Goal: Information Seeking & Learning: Learn about a topic

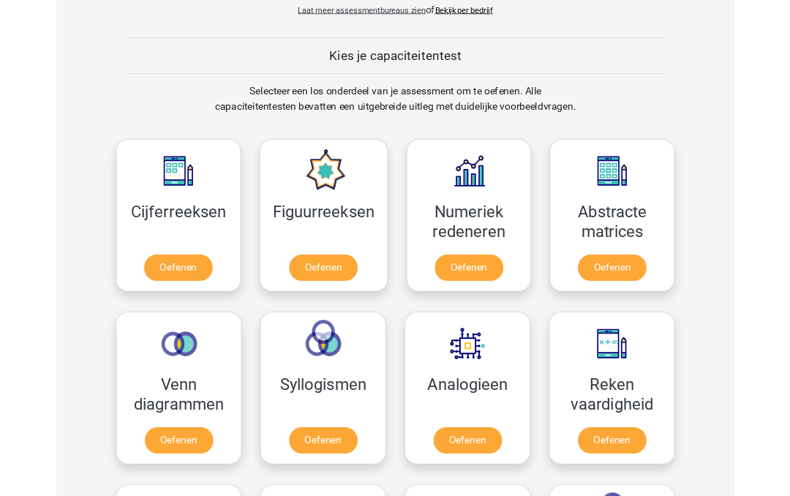
scroll to position [499, 0]
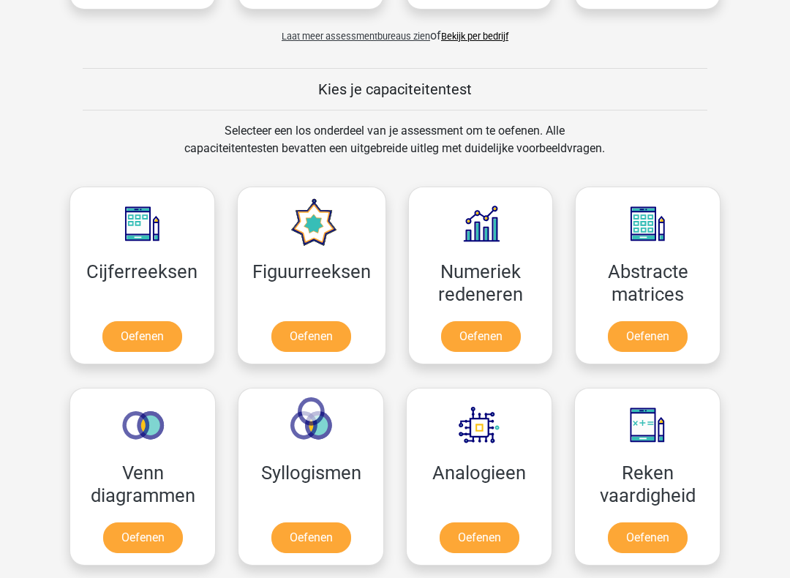
click at [329, 337] on link "Oefenen" at bounding box center [311, 337] width 80 height 31
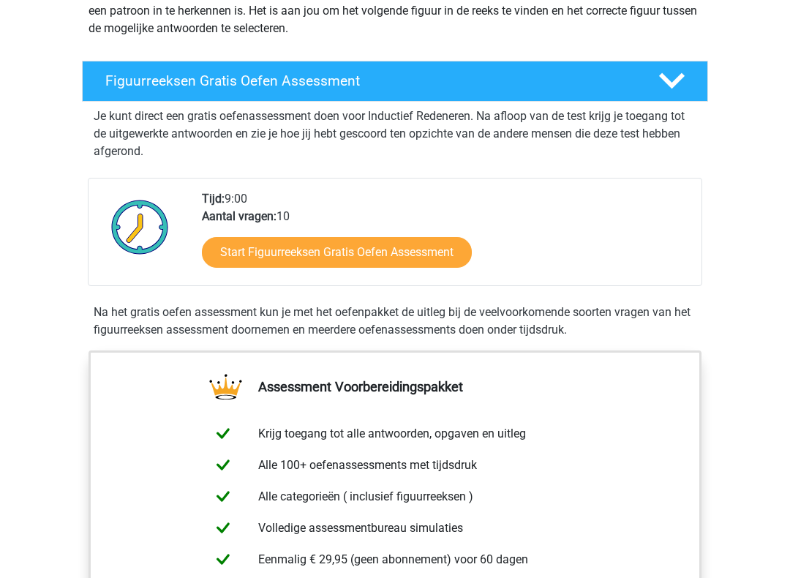
scroll to position [198, 0]
click at [412, 255] on link "Start Figuurreeksen Gratis Oefen Assessment" at bounding box center [337, 252] width 270 height 31
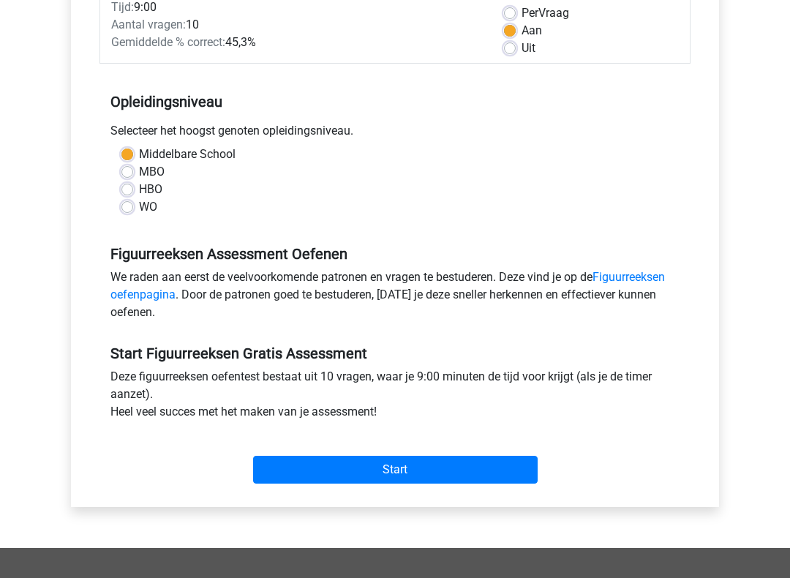
scroll to position [225, 0]
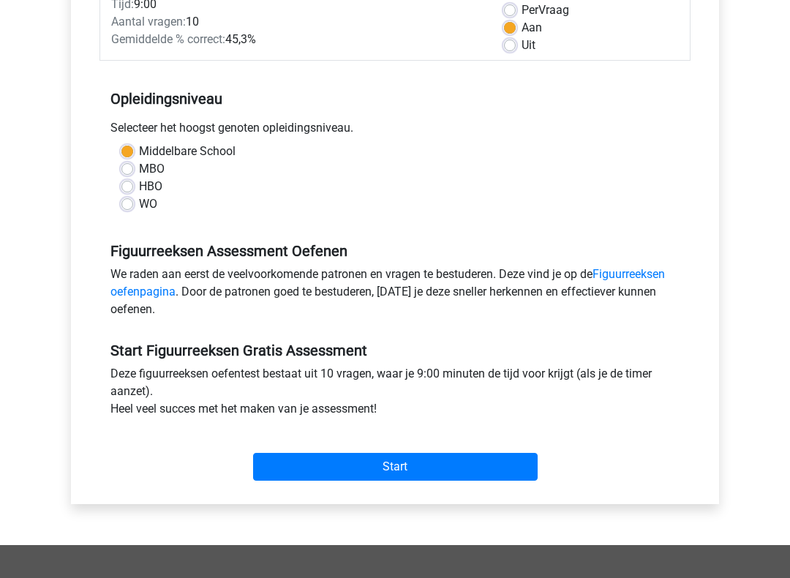
click at [414, 470] on input "Start" at bounding box center [395, 467] width 285 height 28
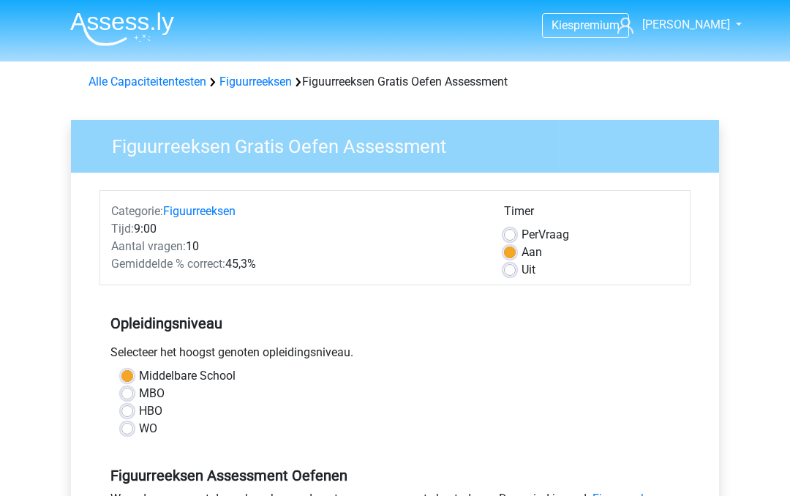
scroll to position [266, 0]
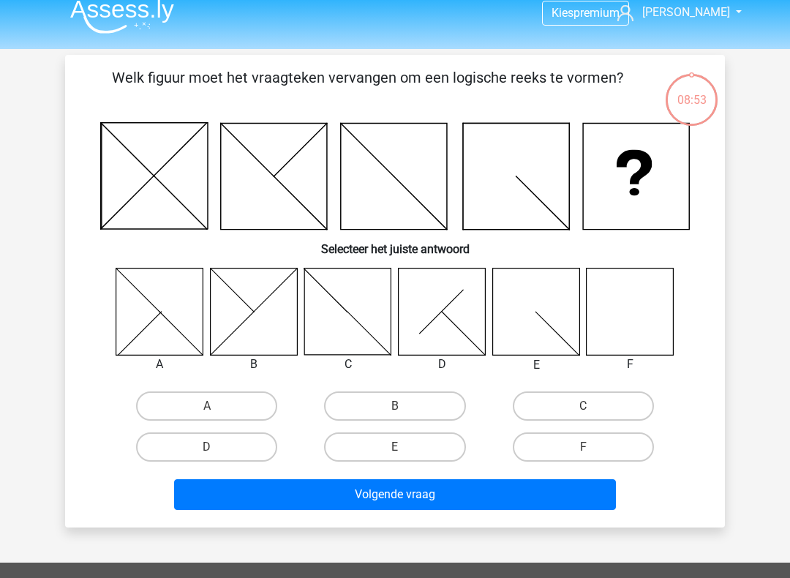
scroll to position [12, 0]
click at [634, 309] on icon at bounding box center [630, 311] width 87 height 87
click at [601, 447] on label "F" at bounding box center [583, 446] width 141 height 29
click at [593, 447] on input "F" at bounding box center [588, 452] width 10 height 10
radio input "true"
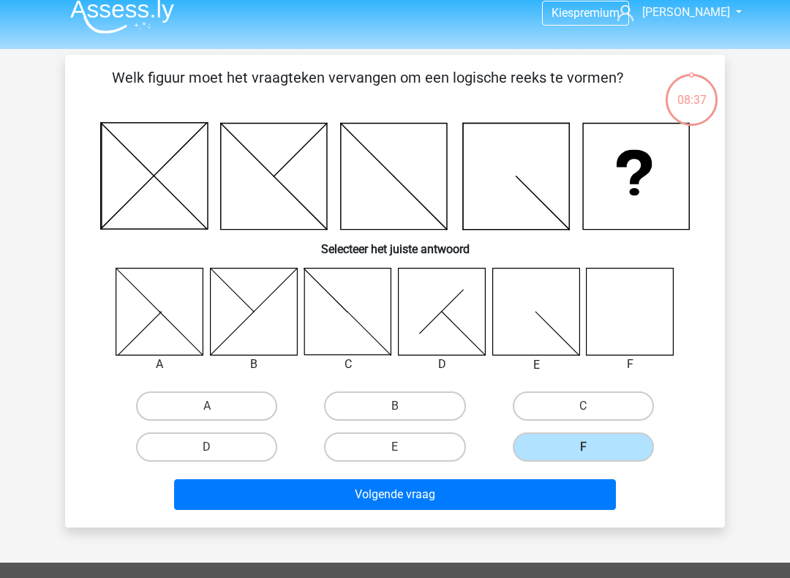
click at [461, 489] on button "Volgende vraag" at bounding box center [395, 494] width 443 height 31
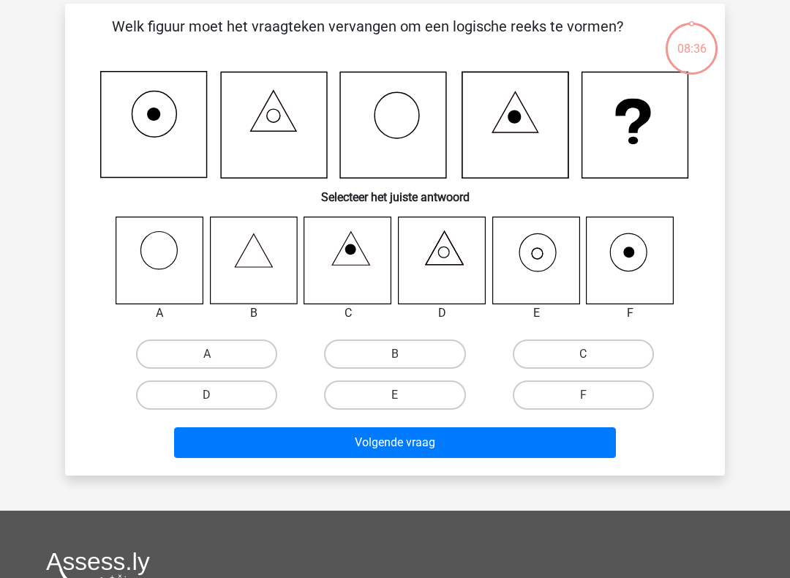
scroll to position [67, 0]
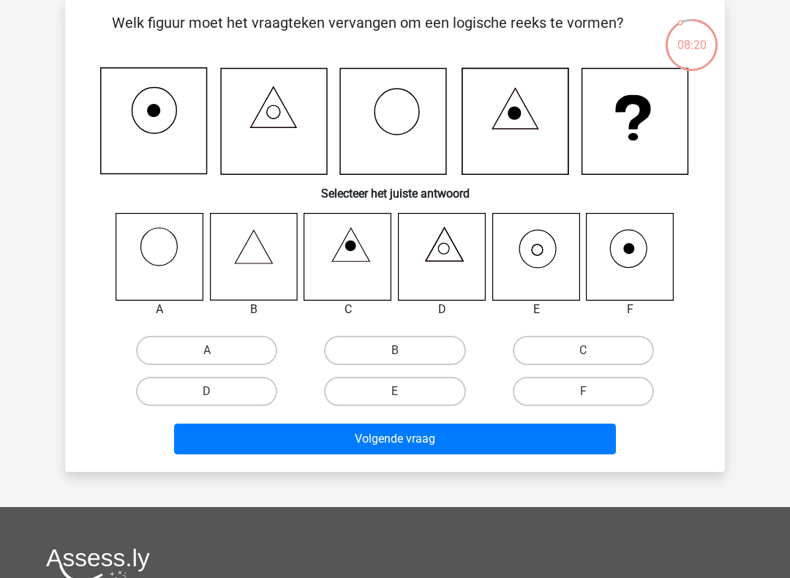
click at [430, 390] on label "E" at bounding box center [394, 391] width 141 height 29
click at [405, 392] on input "E" at bounding box center [400, 397] width 10 height 10
radio input "true"
click at [452, 448] on button "Volgende vraag" at bounding box center [395, 439] width 443 height 31
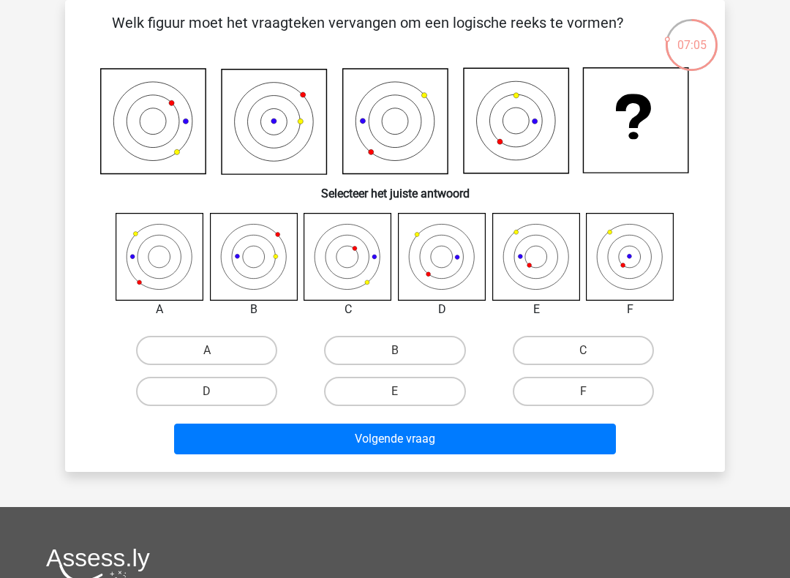
click at [234, 352] on label "A" at bounding box center [206, 350] width 141 height 29
click at [217, 352] on input "A" at bounding box center [212, 356] width 10 height 10
radio input "true"
click at [326, 446] on button "Volgende vraag" at bounding box center [395, 439] width 443 height 31
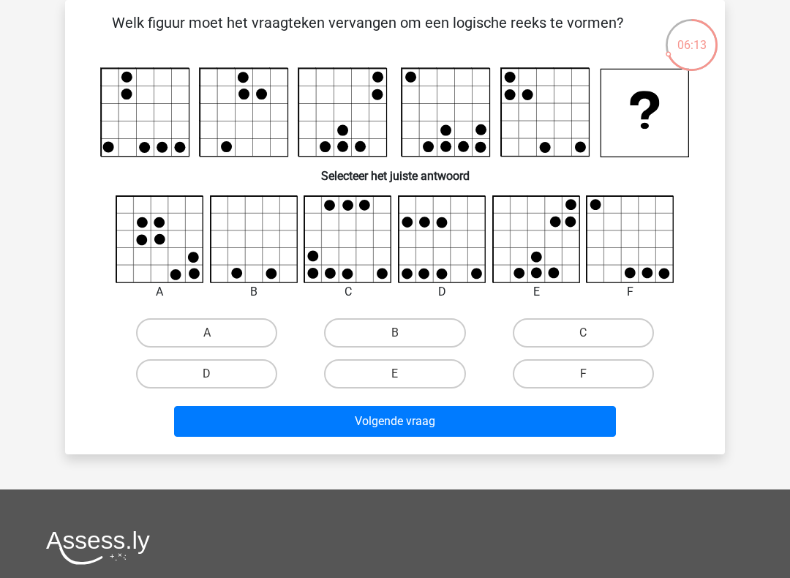
click at [655, 255] on icon at bounding box center [631, 239] width 87 height 87
click at [617, 365] on label "F" at bounding box center [583, 373] width 141 height 29
click at [593, 374] on input "F" at bounding box center [588, 379] width 10 height 10
radio input "true"
click at [566, 411] on button "Volgende vraag" at bounding box center [395, 421] width 443 height 31
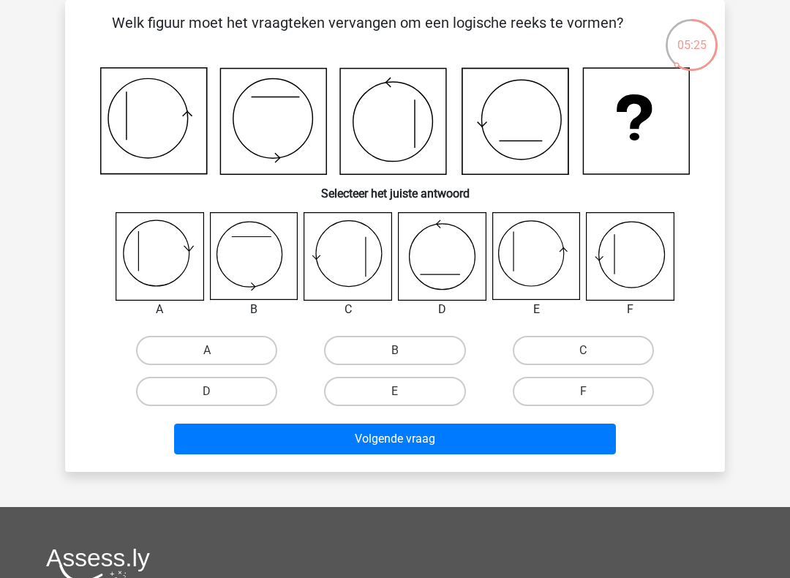
click at [421, 392] on label "E" at bounding box center [394, 391] width 141 height 29
click at [405, 392] on input "E" at bounding box center [400, 397] width 10 height 10
radio input "true"
click at [402, 463] on div "Welk figuur moet het vraagteken vervangen om een logische reeks te vormen? Sele…" at bounding box center [395, 236] width 660 height 472
click at [388, 466] on div "Welk figuur moet het vraagteken vervangen om een logische reeks te vormen? Sele…" at bounding box center [395, 236] width 660 height 472
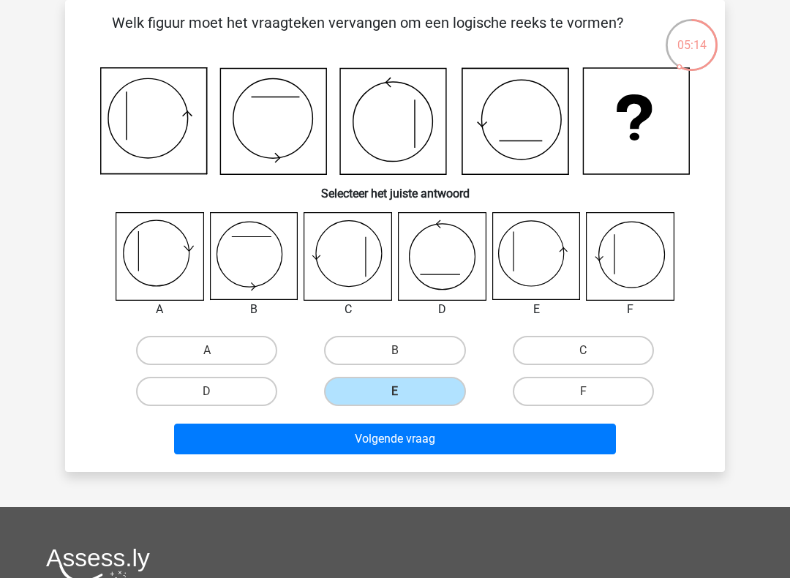
click at [399, 447] on button "Volgende vraag" at bounding box center [395, 439] width 443 height 31
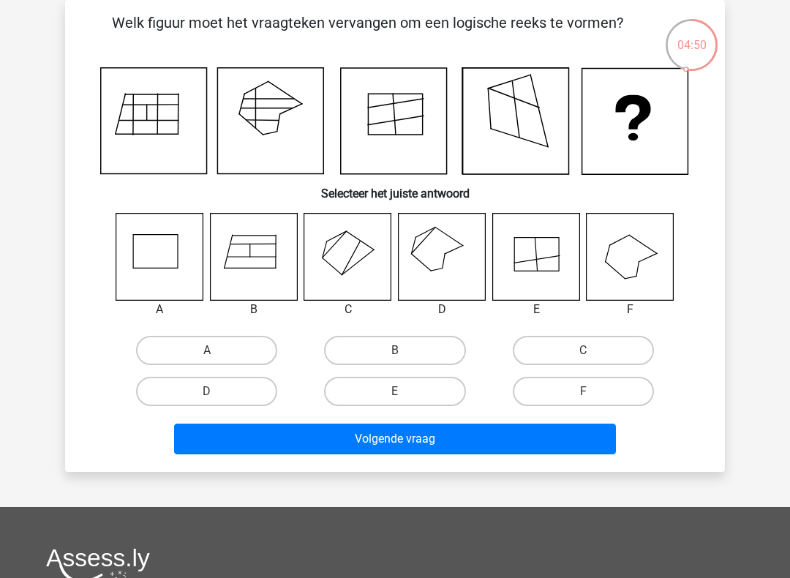
click at [432, 358] on label "B" at bounding box center [394, 350] width 141 height 29
click at [405, 358] on input "B" at bounding box center [400, 356] width 10 height 10
radio input "true"
click at [429, 436] on button "Volgende vraag" at bounding box center [395, 439] width 443 height 31
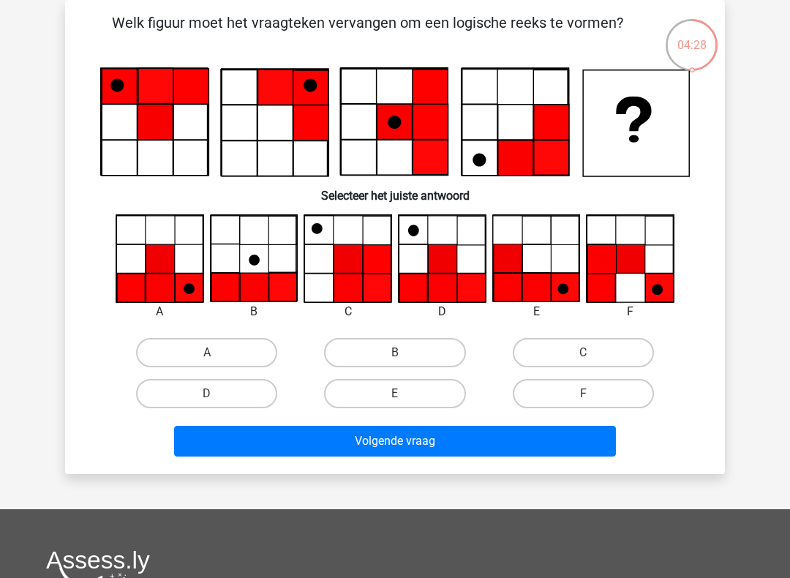
click at [247, 386] on label "D" at bounding box center [206, 393] width 141 height 29
click at [217, 394] on input "D" at bounding box center [212, 399] width 10 height 10
radio input "true"
click at [372, 442] on button "Volgende vraag" at bounding box center [395, 441] width 443 height 31
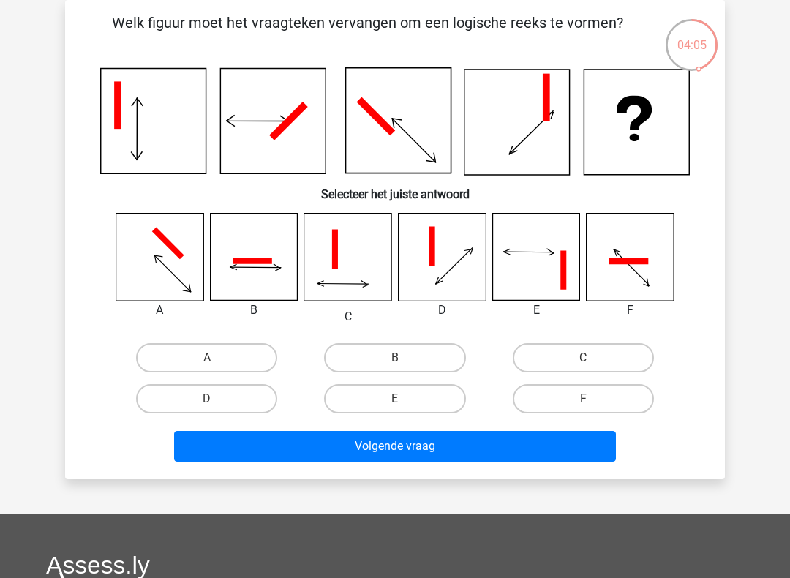
click at [583, 398] on label "F" at bounding box center [583, 398] width 141 height 29
click at [583, 399] on input "F" at bounding box center [588, 404] width 10 height 10
radio input "true"
click at [560, 454] on button "Volgende vraag" at bounding box center [395, 446] width 443 height 31
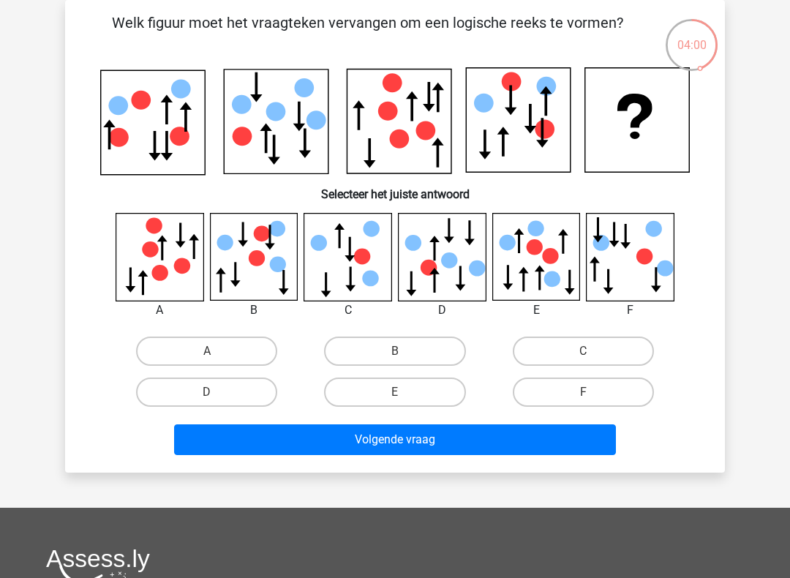
click at [599, 390] on label "F" at bounding box center [583, 392] width 141 height 29
click at [593, 392] on input "F" at bounding box center [588, 397] width 10 height 10
radio input "true"
click at [523, 441] on button "Volgende vraag" at bounding box center [395, 439] width 443 height 31
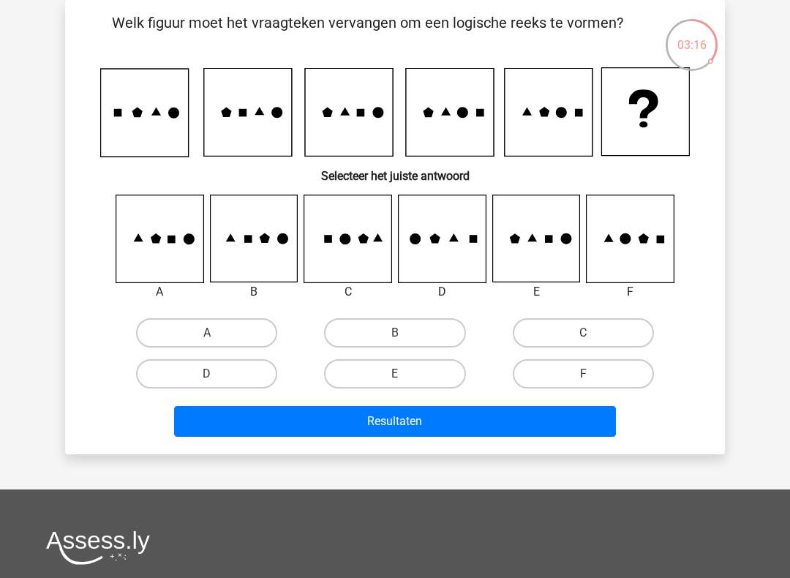
click at [602, 372] on label "F" at bounding box center [583, 373] width 141 height 29
click at [593, 374] on input "F" at bounding box center [588, 379] width 10 height 10
radio input "true"
click at [531, 435] on button "Resultaten" at bounding box center [395, 421] width 443 height 31
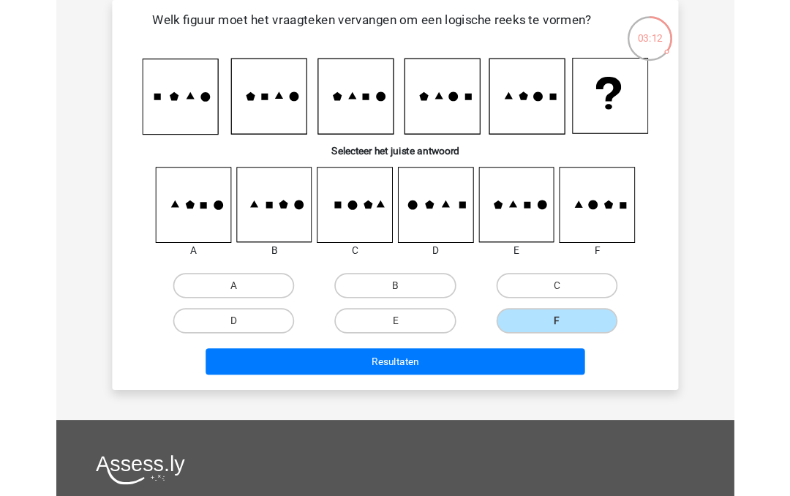
scroll to position [108, 0]
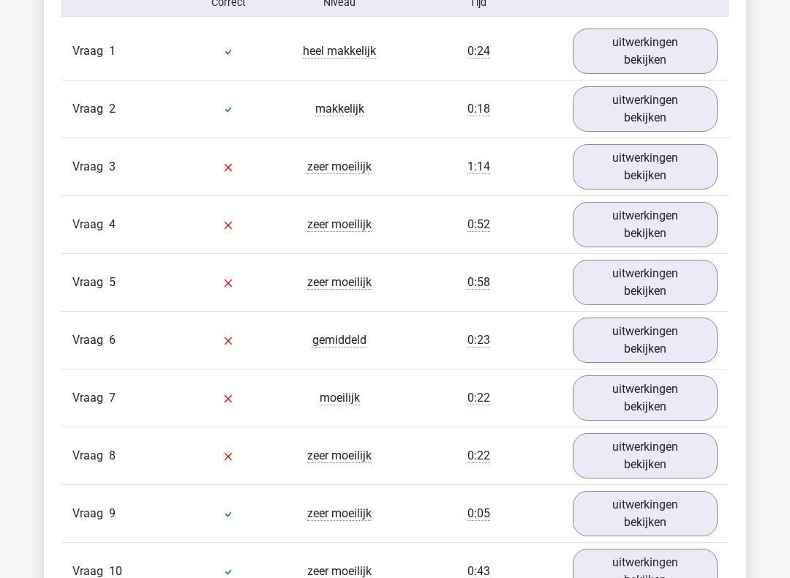
scroll to position [1234, 0]
click at [649, 166] on link "uitwerkingen bekijken" at bounding box center [645, 165] width 145 height 45
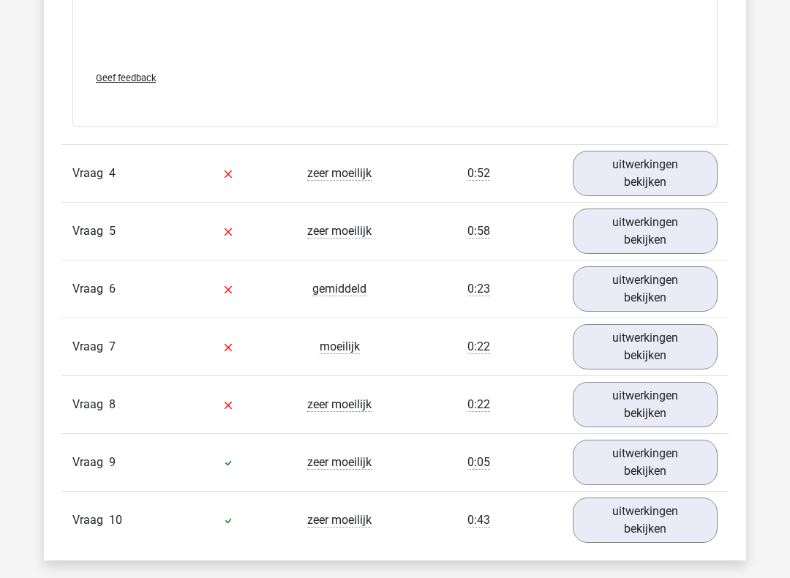
scroll to position [2495, 0]
click at [664, 168] on link "uitwerkingen bekijken" at bounding box center [645, 173] width 145 height 45
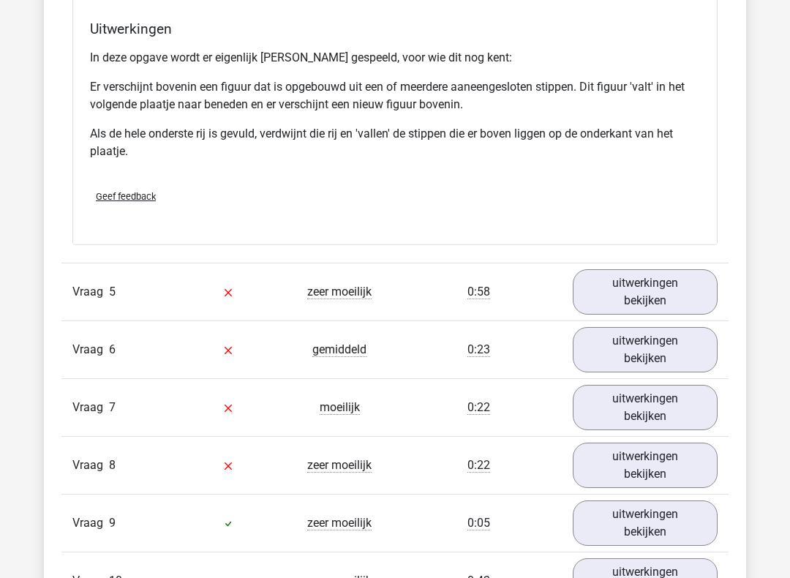
scroll to position [3321, 0]
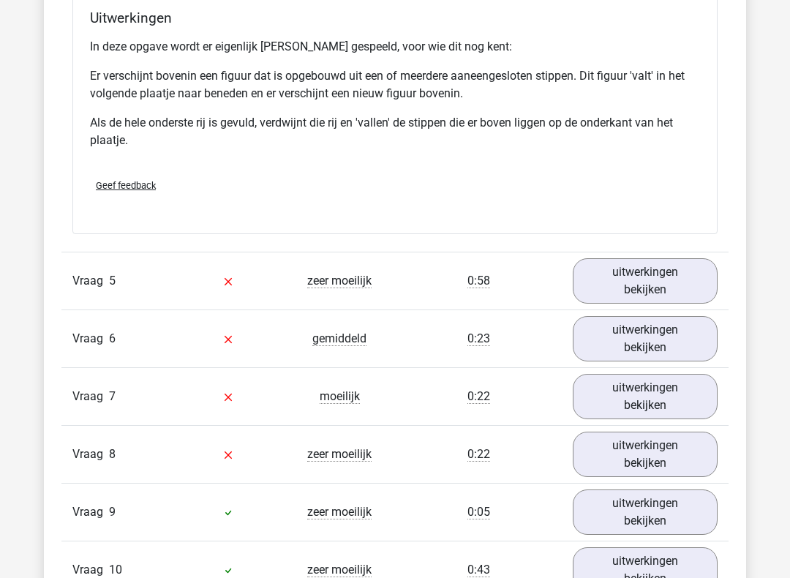
click at [670, 280] on link "uitwerkingen bekijken" at bounding box center [645, 280] width 145 height 45
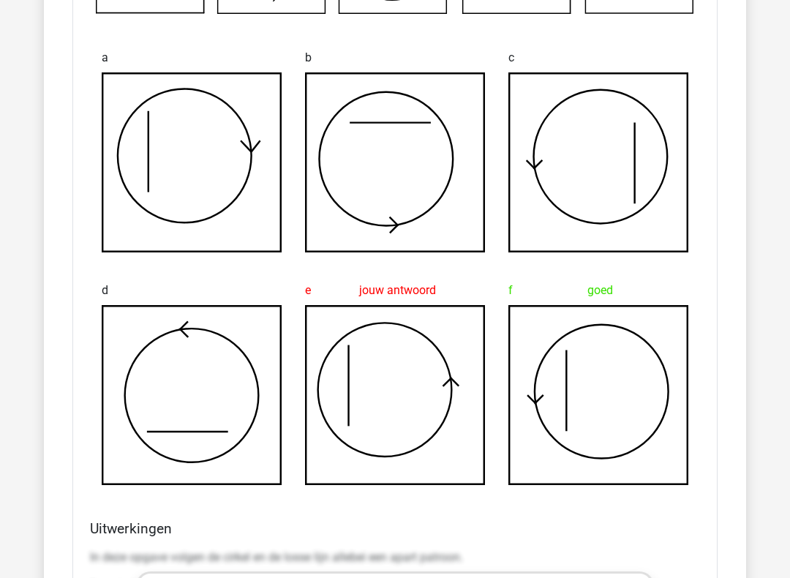
scroll to position [3778, 0]
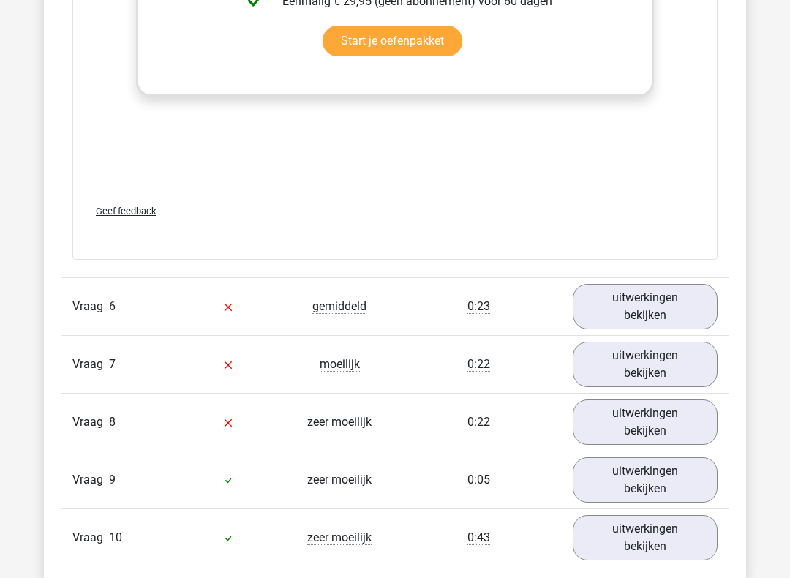
click at [675, 325] on link "uitwerkingen bekijken" at bounding box center [645, 307] width 145 height 45
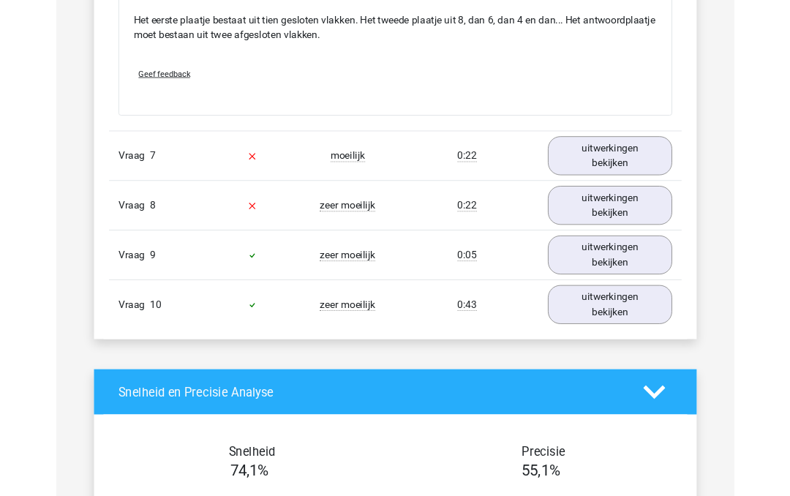
scroll to position [5607, 0]
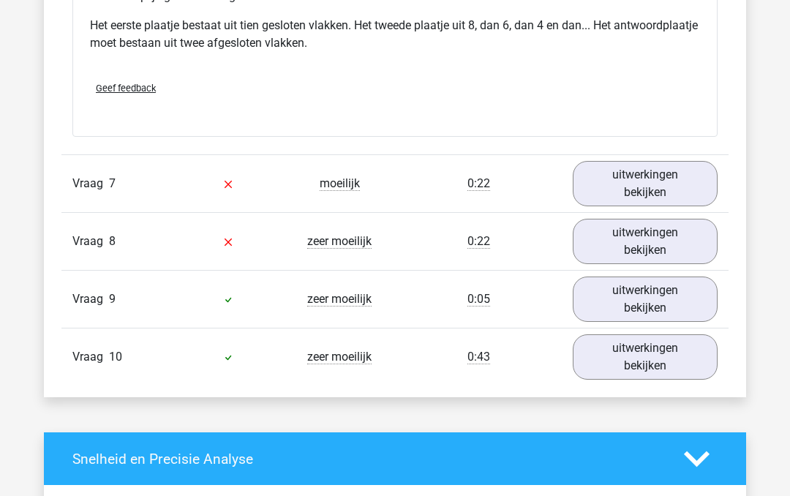
click at [672, 179] on link "uitwerkingen bekijken" at bounding box center [645, 184] width 145 height 45
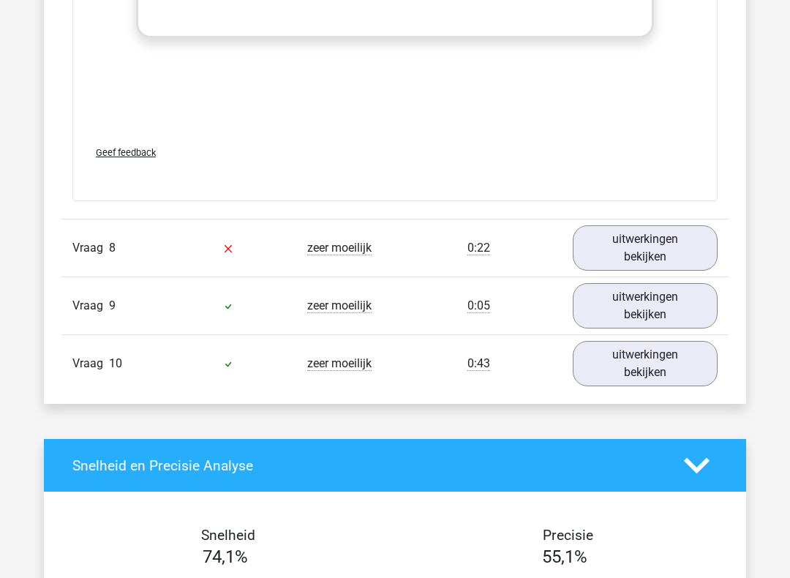
click at [683, 243] on link "uitwerkingen bekijken" at bounding box center [645, 248] width 145 height 45
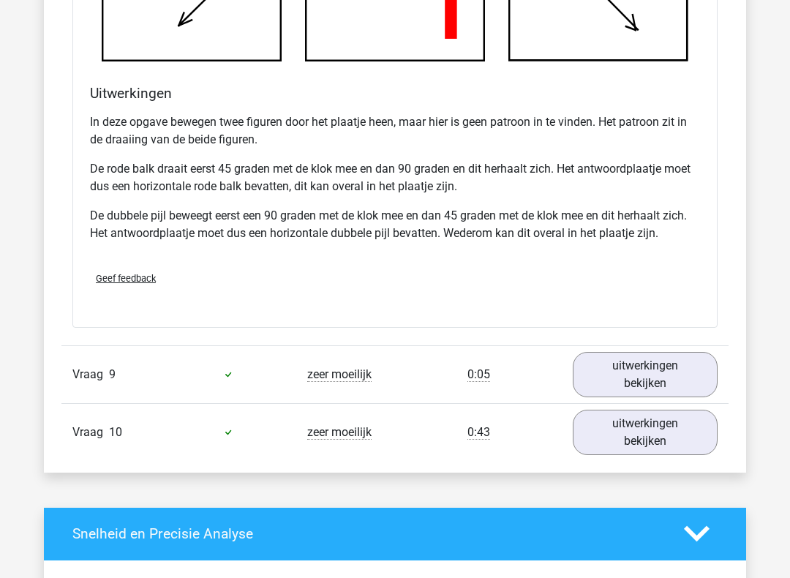
scroll to position [7661, 0]
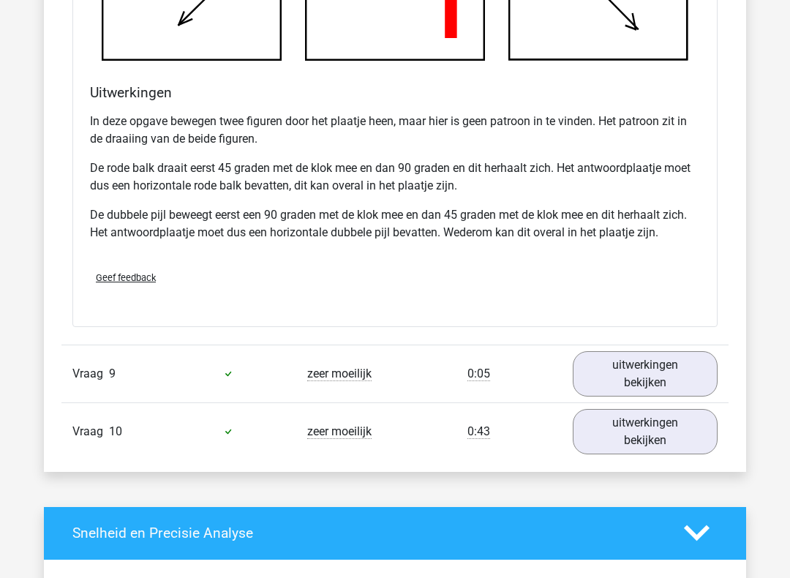
click at [632, 382] on link "uitwerkingen bekijken" at bounding box center [645, 373] width 145 height 45
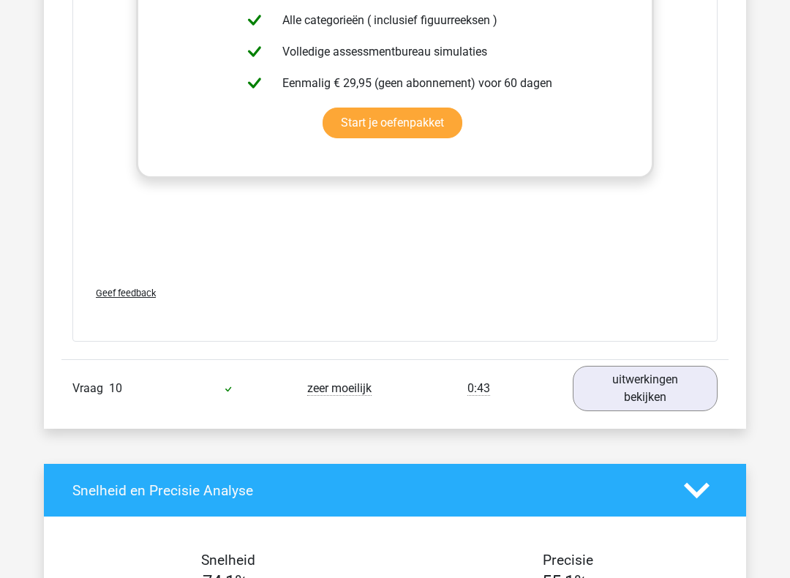
scroll to position [8924, 0]
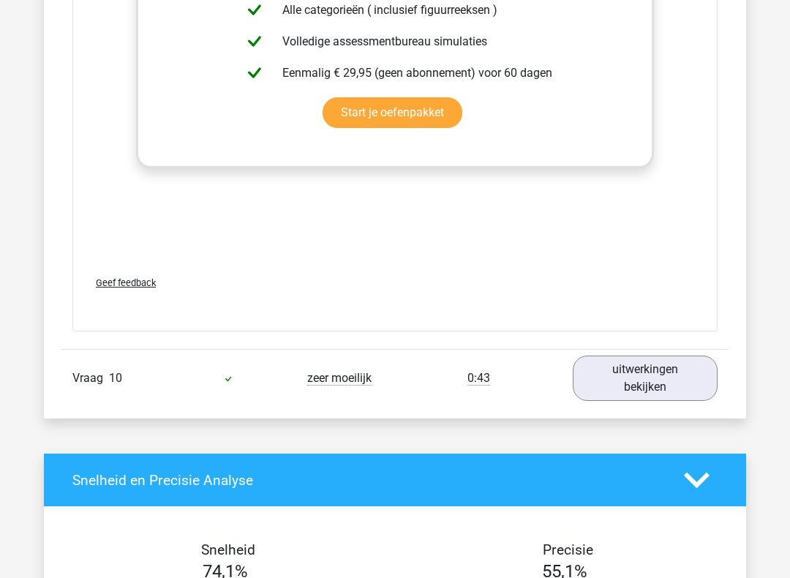
click at [659, 387] on link "uitwerkingen bekijken" at bounding box center [645, 378] width 145 height 45
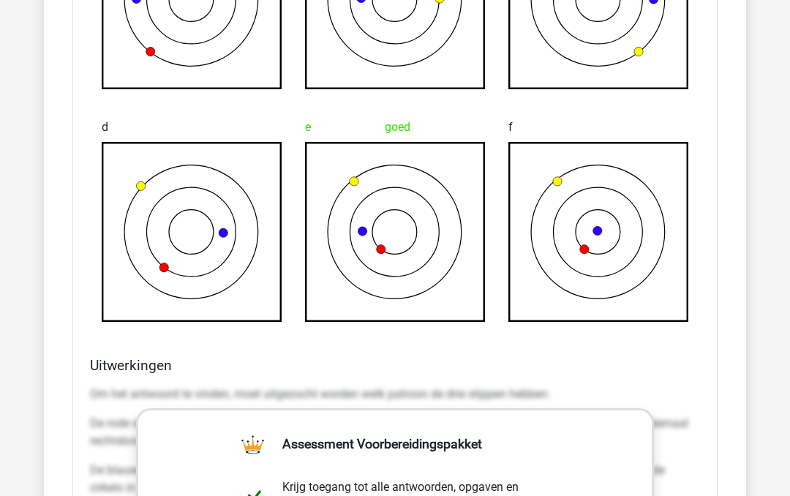
scroll to position [1707, 0]
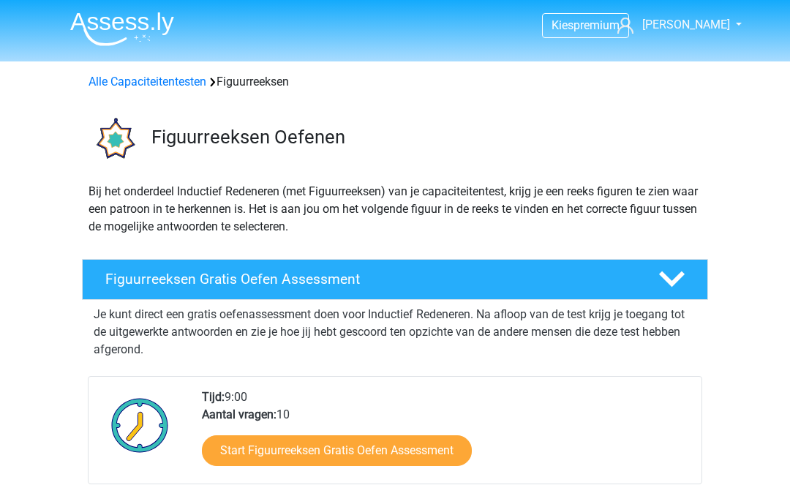
scroll to position [239, 0]
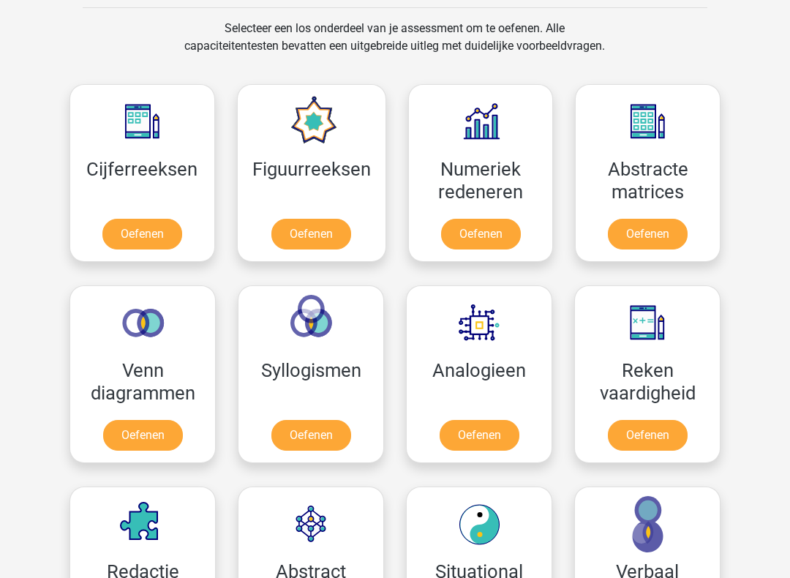
scroll to position [644, 0]
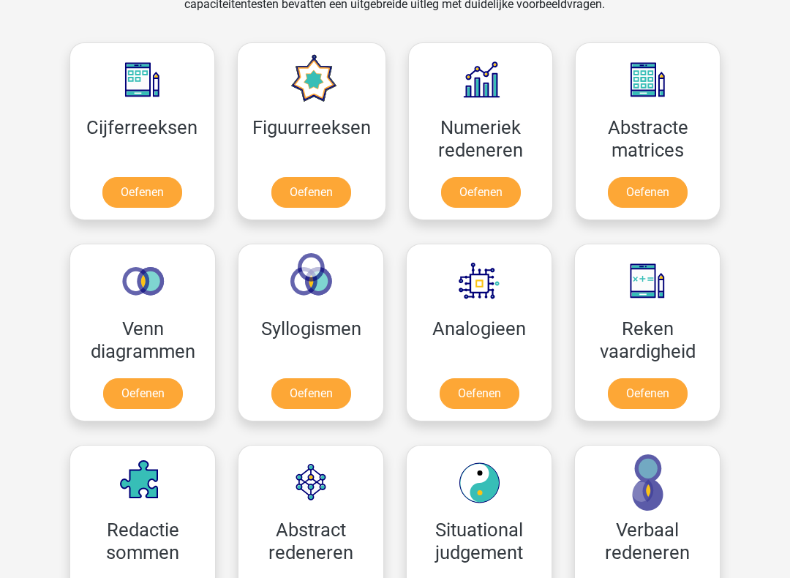
click at [509, 388] on link "Oefenen" at bounding box center [480, 393] width 80 height 31
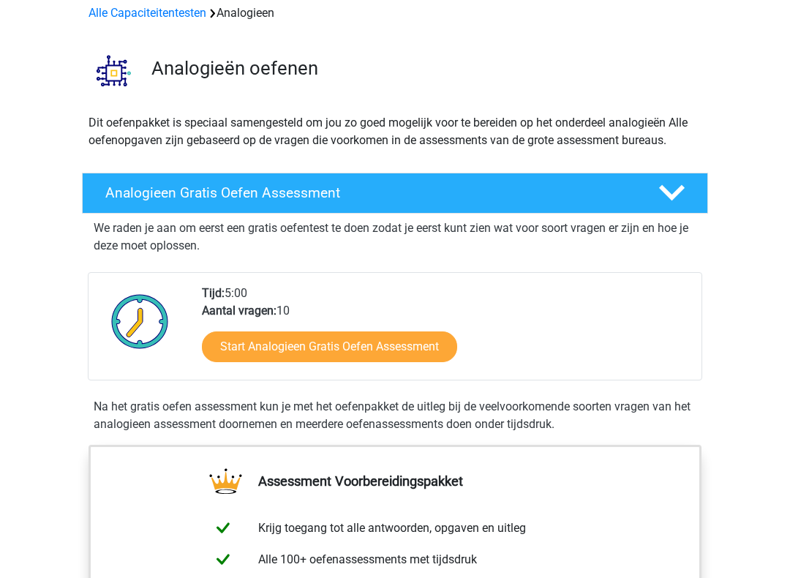
scroll to position [69, 0]
click at [440, 341] on link "Start Analogieen Gratis Oefen Assessment" at bounding box center [329, 347] width 255 height 31
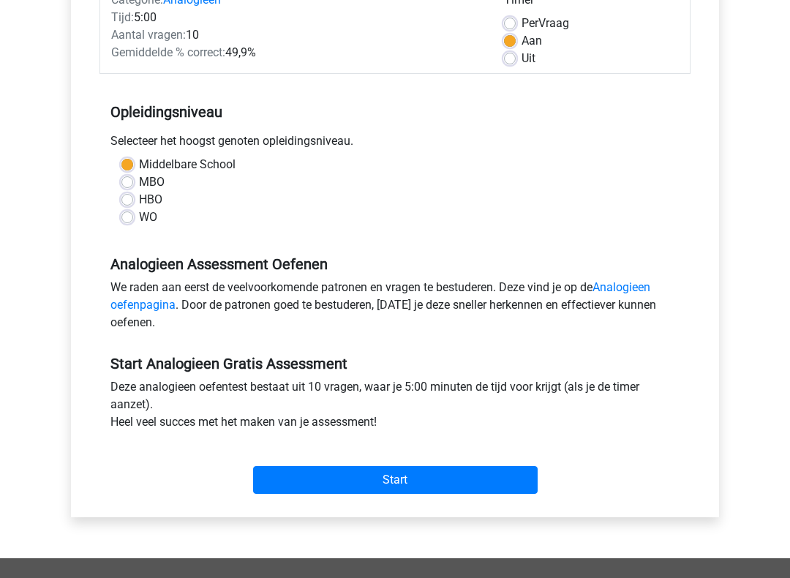
scroll to position [242, 0]
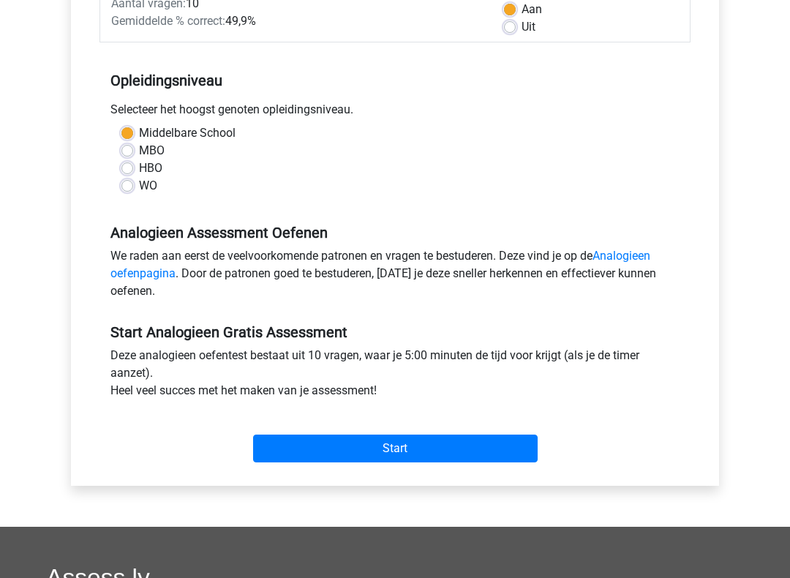
click at [477, 455] on input "Start" at bounding box center [395, 449] width 285 height 28
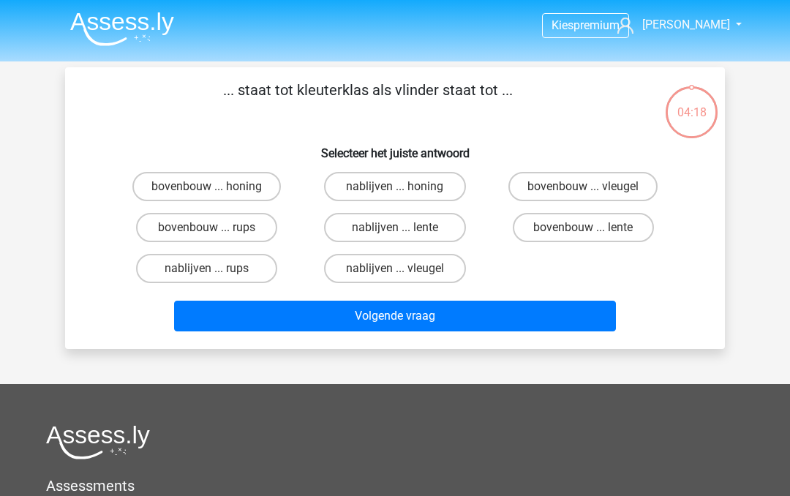
click at [178, 228] on label "bovenbouw ... rups" at bounding box center [206, 227] width 141 height 29
click at [207, 228] on input "bovenbouw ... rups" at bounding box center [212, 233] width 10 height 10
radio input "true"
click at [493, 322] on button "Volgende vraag" at bounding box center [395, 316] width 443 height 31
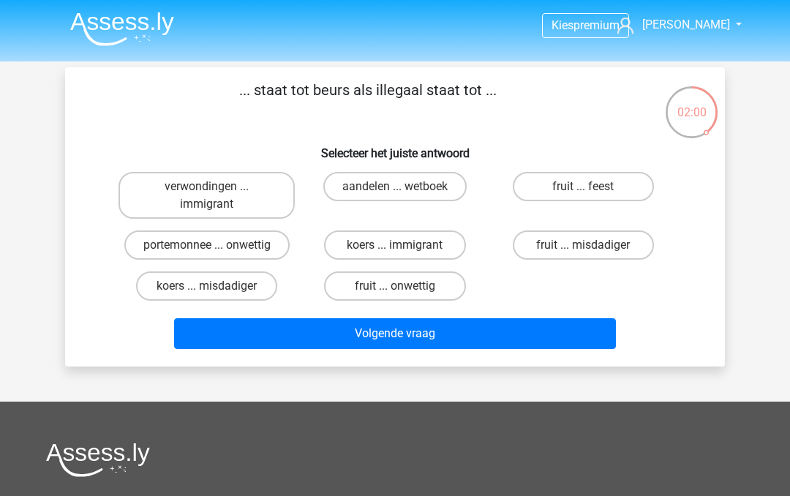
click at [221, 201] on label "verwondingen ... immigrant" at bounding box center [207, 195] width 176 height 47
click at [217, 196] on input "verwondingen ... immigrant" at bounding box center [212, 192] width 10 height 10
radio input "true"
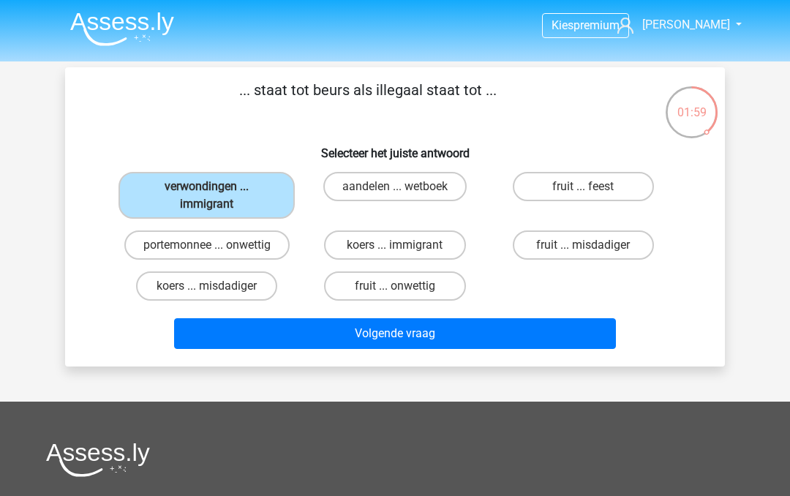
click at [381, 343] on button "Volgende vraag" at bounding box center [395, 333] width 443 height 31
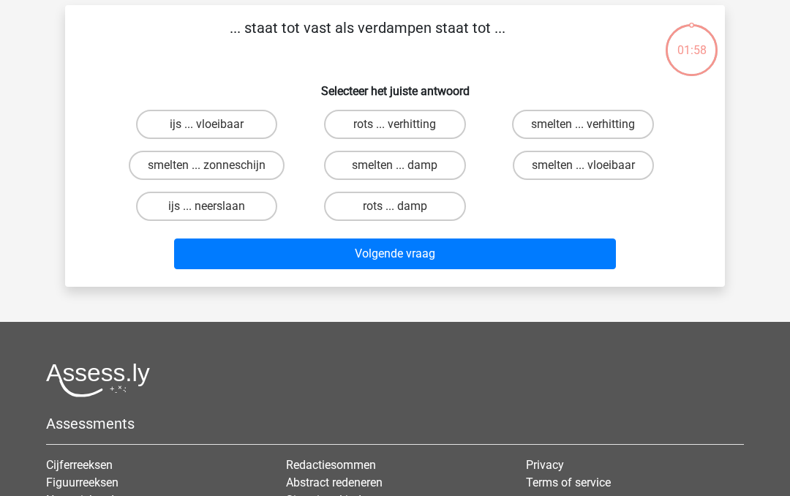
scroll to position [67, 0]
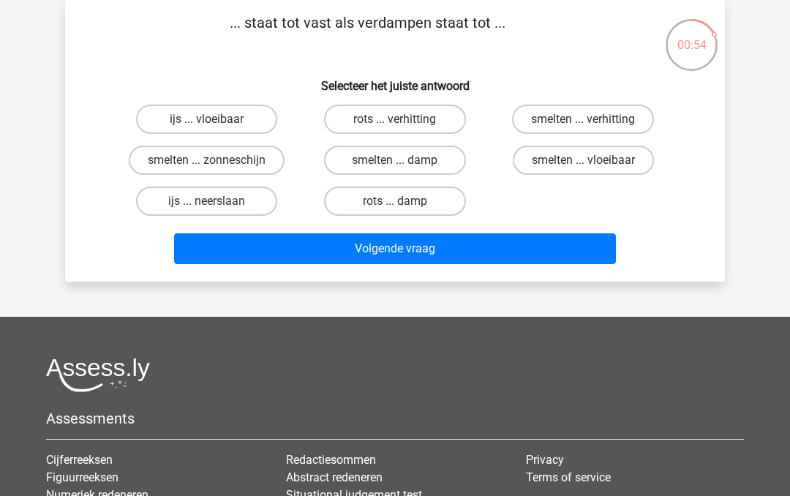
click at [225, 121] on label "ijs ... vloeibaar" at bounding box center [206, 119] width 141 height 29
click at [217, 121] on input "ijs ... vloeibaar" at bounding box center [212, 124] width 10 height 10
radio input "true"
click at [442, 264] on button "Volgende vraag" at bounding box center [395, 248] width 443 height 31
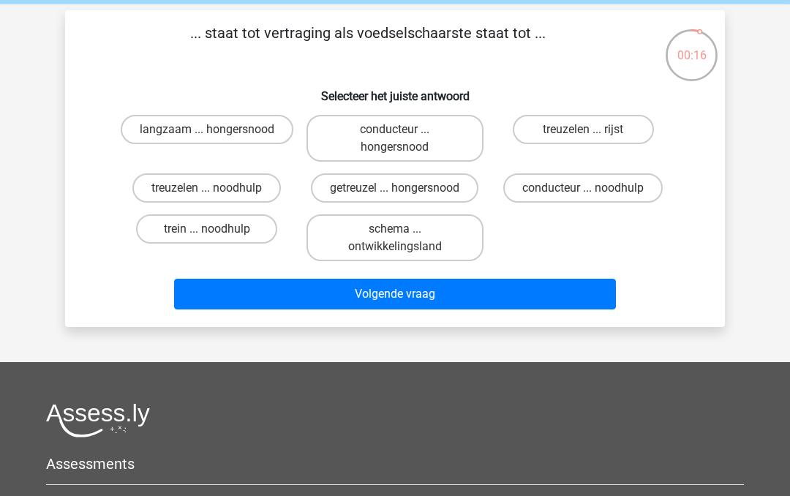
scroll to position [57, 0]
click at [402, 192] on input "getreuzel ... hongersnood" at bounding box center [400, 193] width 10 height 10
radio input "true"
click at [400, 310] on button "Volgende vraag" at bounding box center [395, 294] width 443 height 31
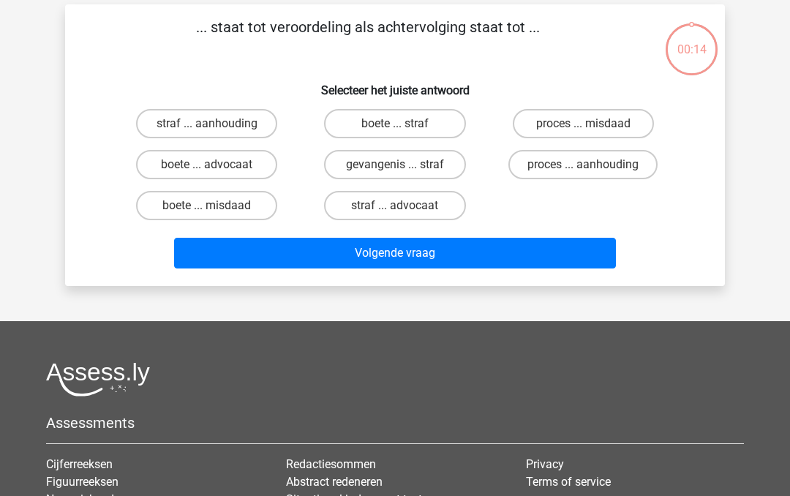
scroll to position [67, 0]
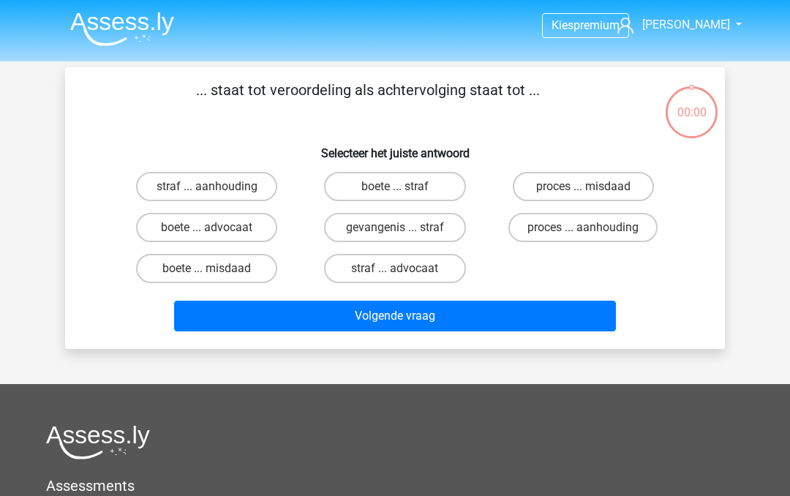
scroll to position [67, 0]
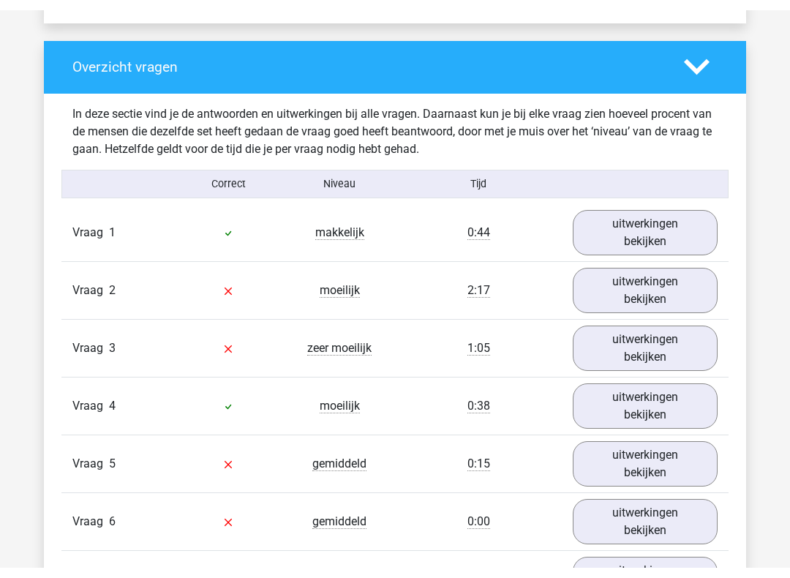
scroll to position [1055, 0]
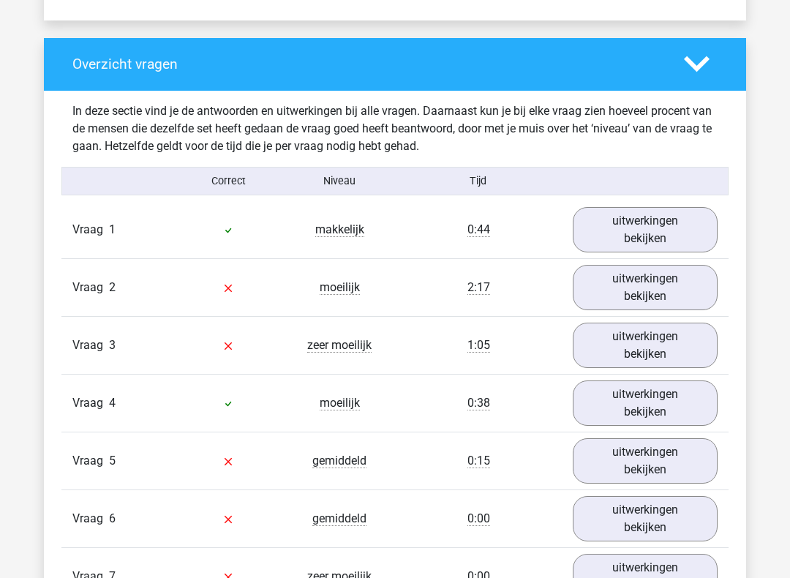
click at [650, 231] on link "uitwerkingen bekijken" at bounding box center [645, 229] width 145 height 45
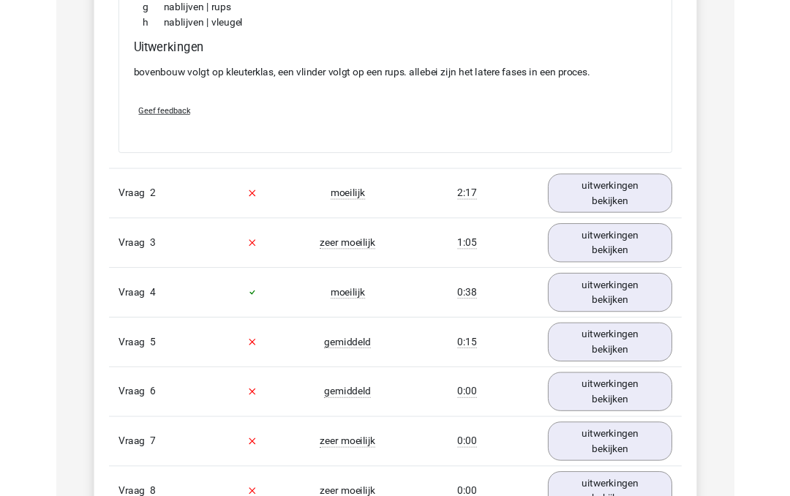
scroll to position [1478, 0]
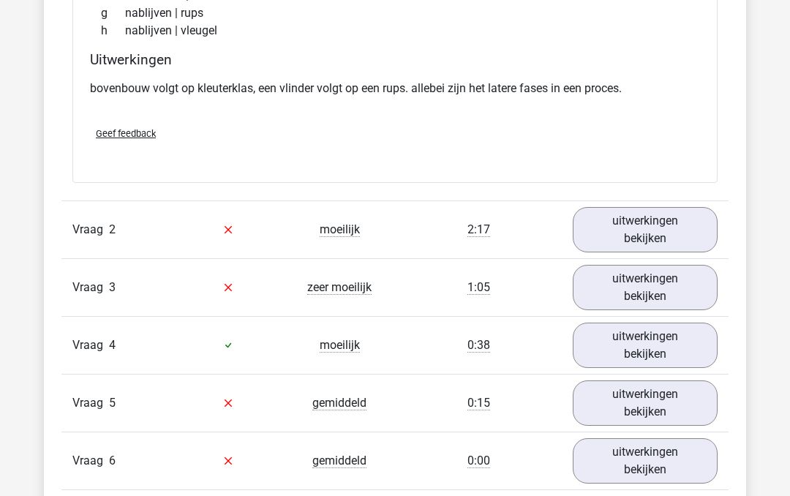
click at [650, 234] on link "uitwerkingen bekijken" at bounding box center [645, 229] width 145 height 45
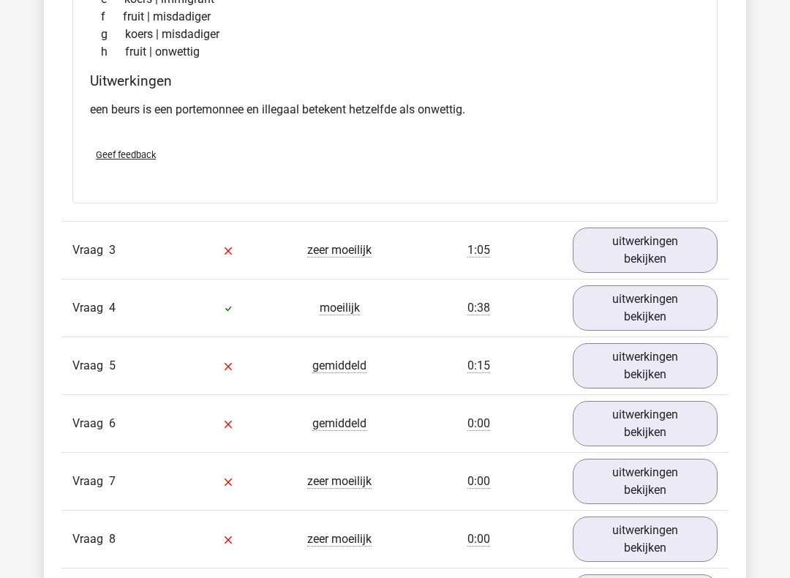
scroll to position [1887, 0]
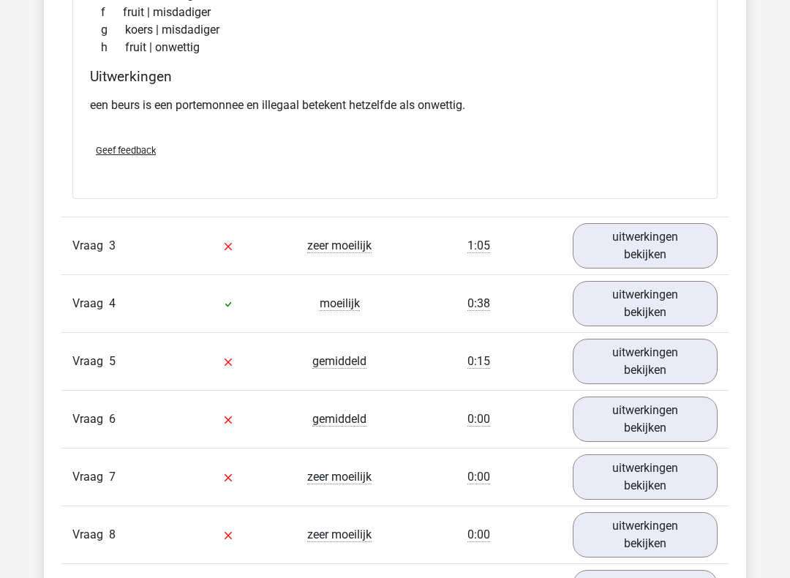
click at [663, 251] on link "uitwerkingen bekijken" at bounding box center [645, 245] width 145 height 45
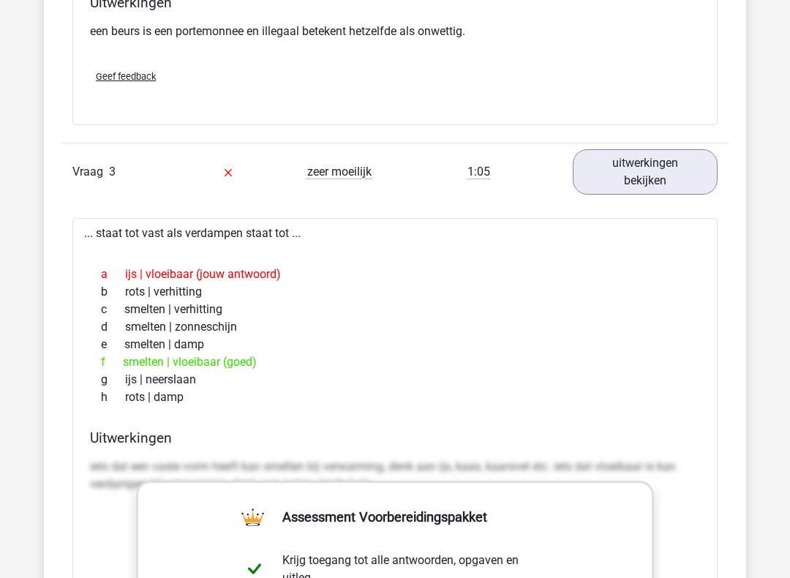
scroll to position [1939, 0]
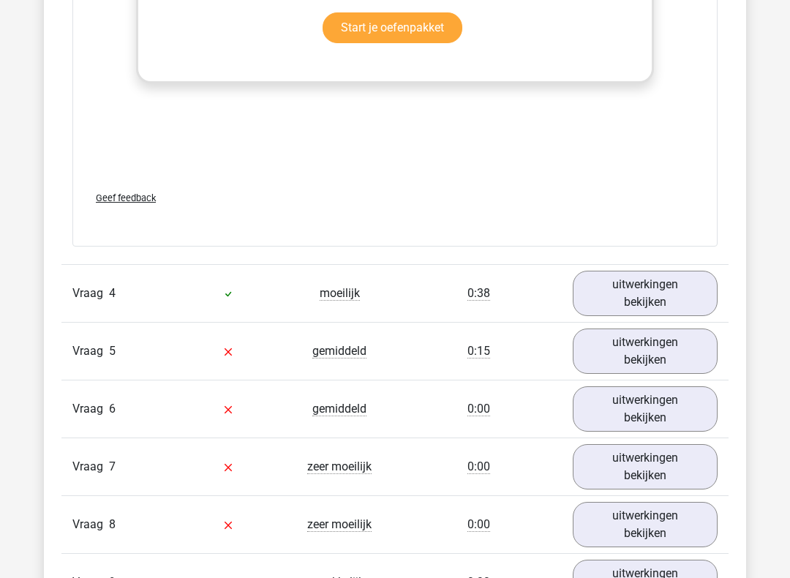
click at [661, 290] on link "uitwerkingen bekijken" at bounding box center [645, 293] width 145 height 45
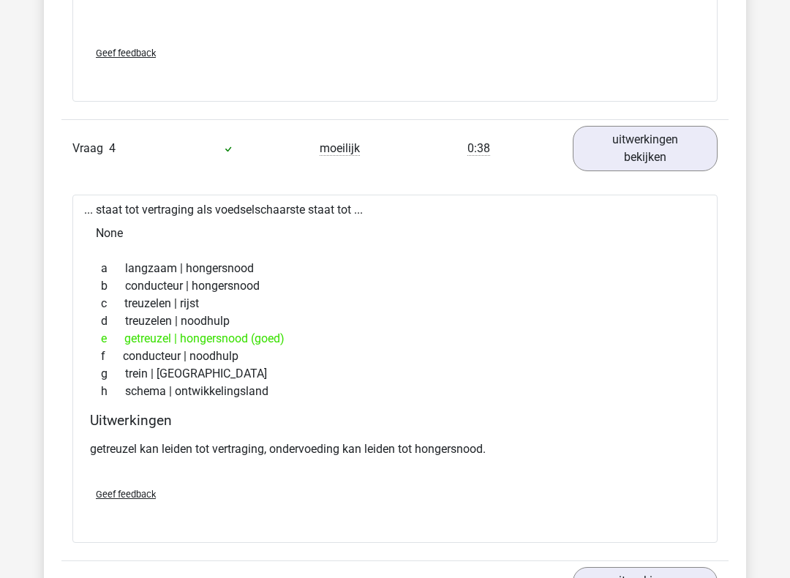
scroll to position [2815, 0]
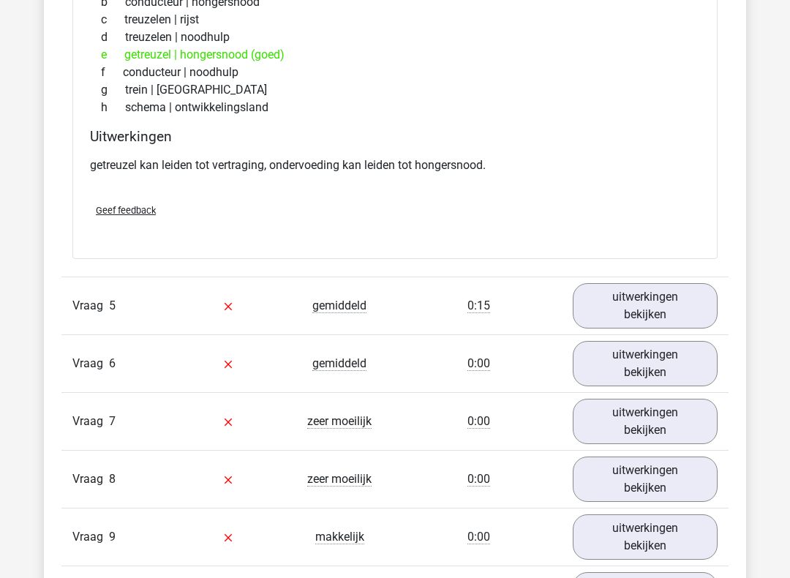
click at [645, 315] on link "uitwerkingen bekijken" at bounding box center [645, 305] width 145 height 45
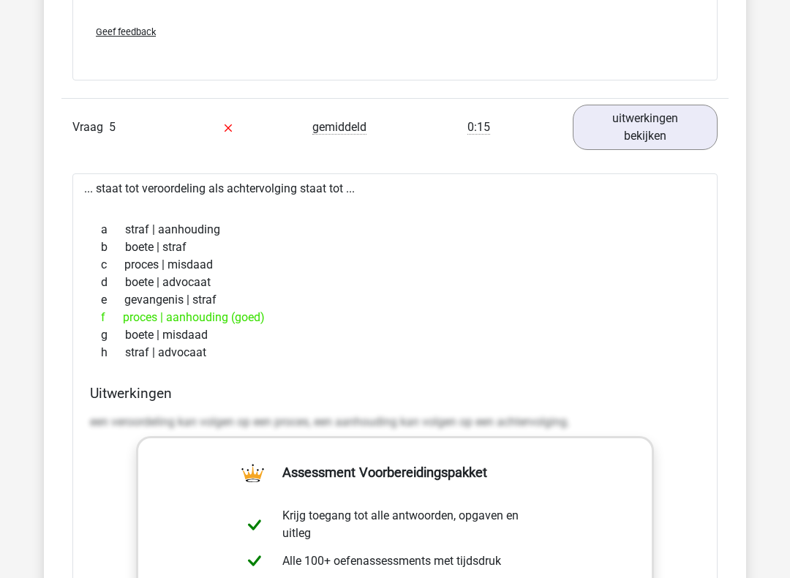
scroll to position [3280, 0]
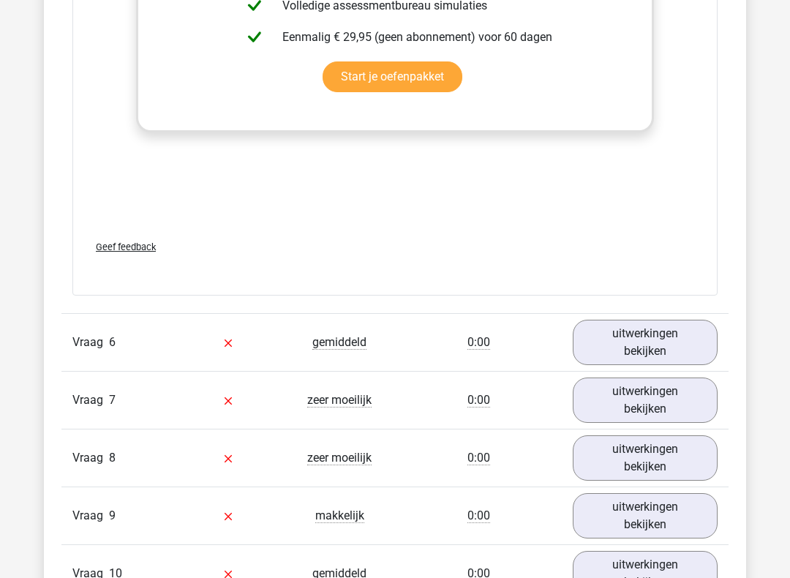
click at [654, 342] on link "uitwerkingen bekijken" at bounding box center [645, 343] width 145 height 45
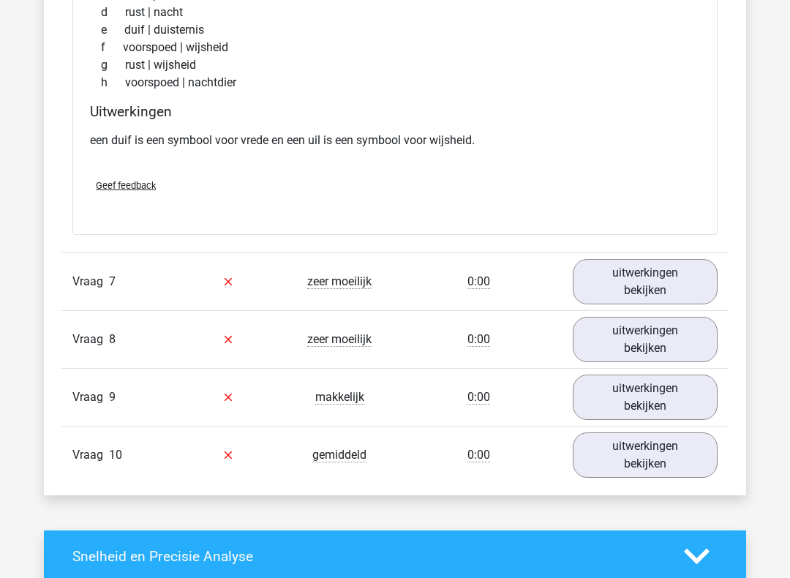
scroll to position [4398, 0]
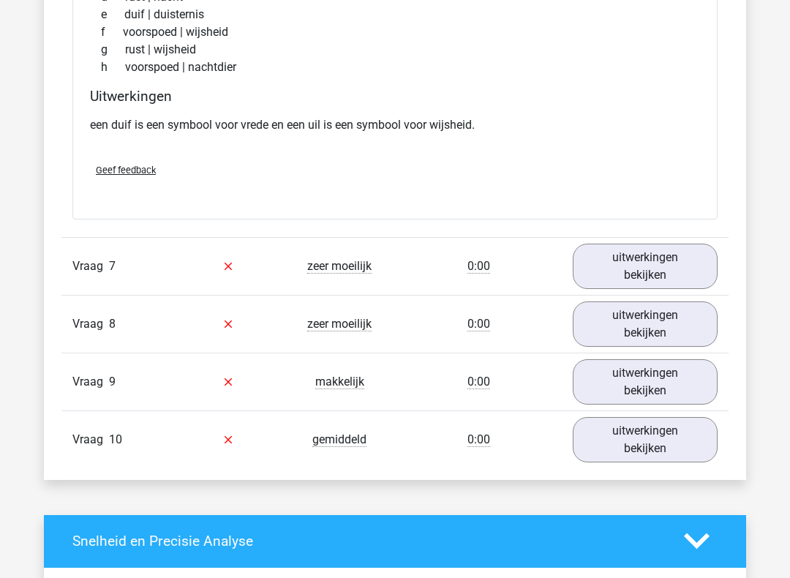
click at [661, 263] on link "uitwerkingen bekijken" at bounding box center [645, 266] width 145 height 45
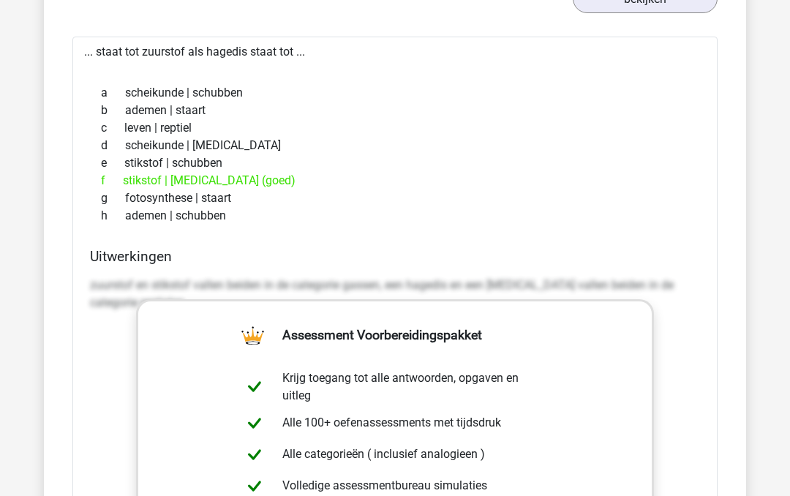
scroll to position [4670, 0]
